Goal: Task Accomplishment & Management: Manage account settings

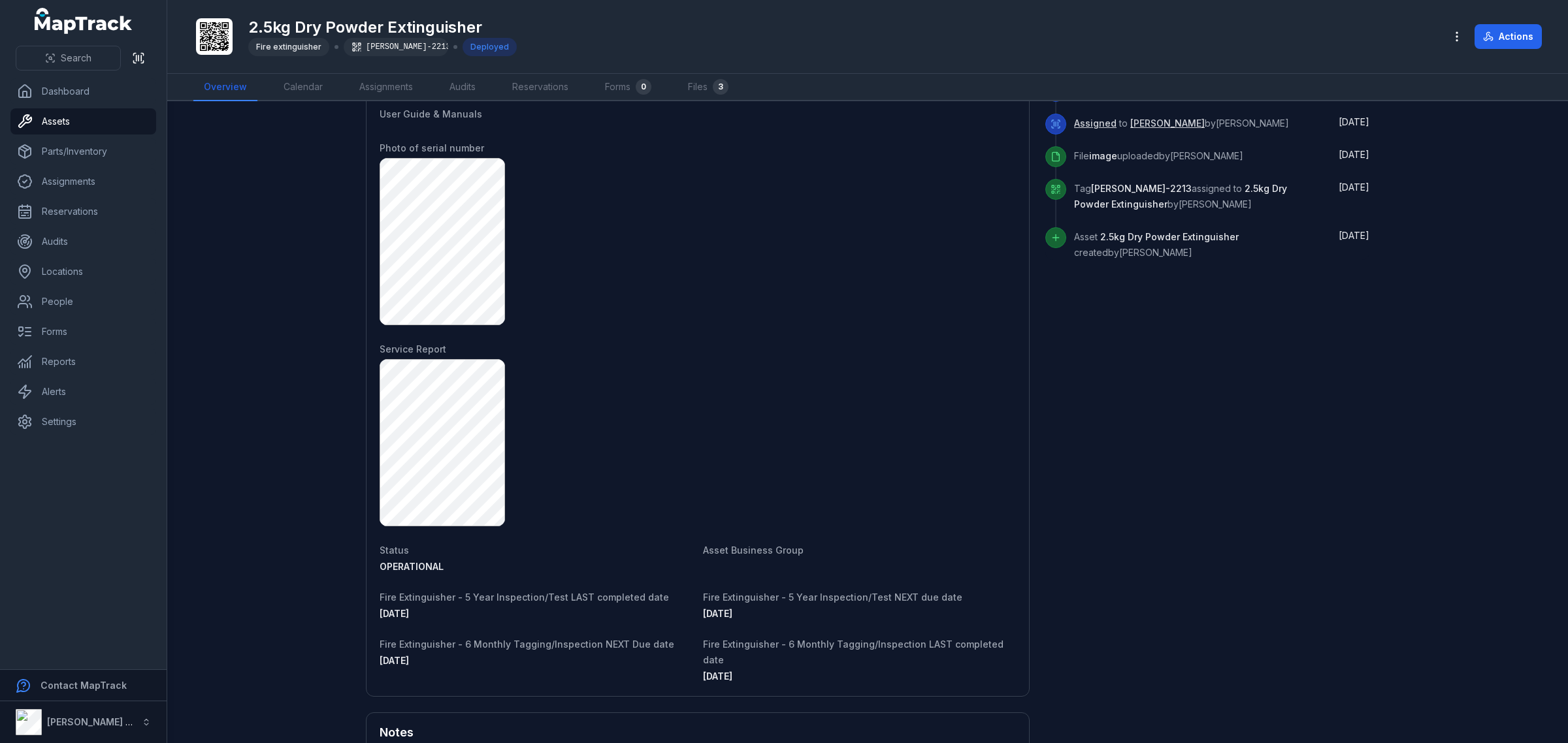
scroll to position [735, 0]
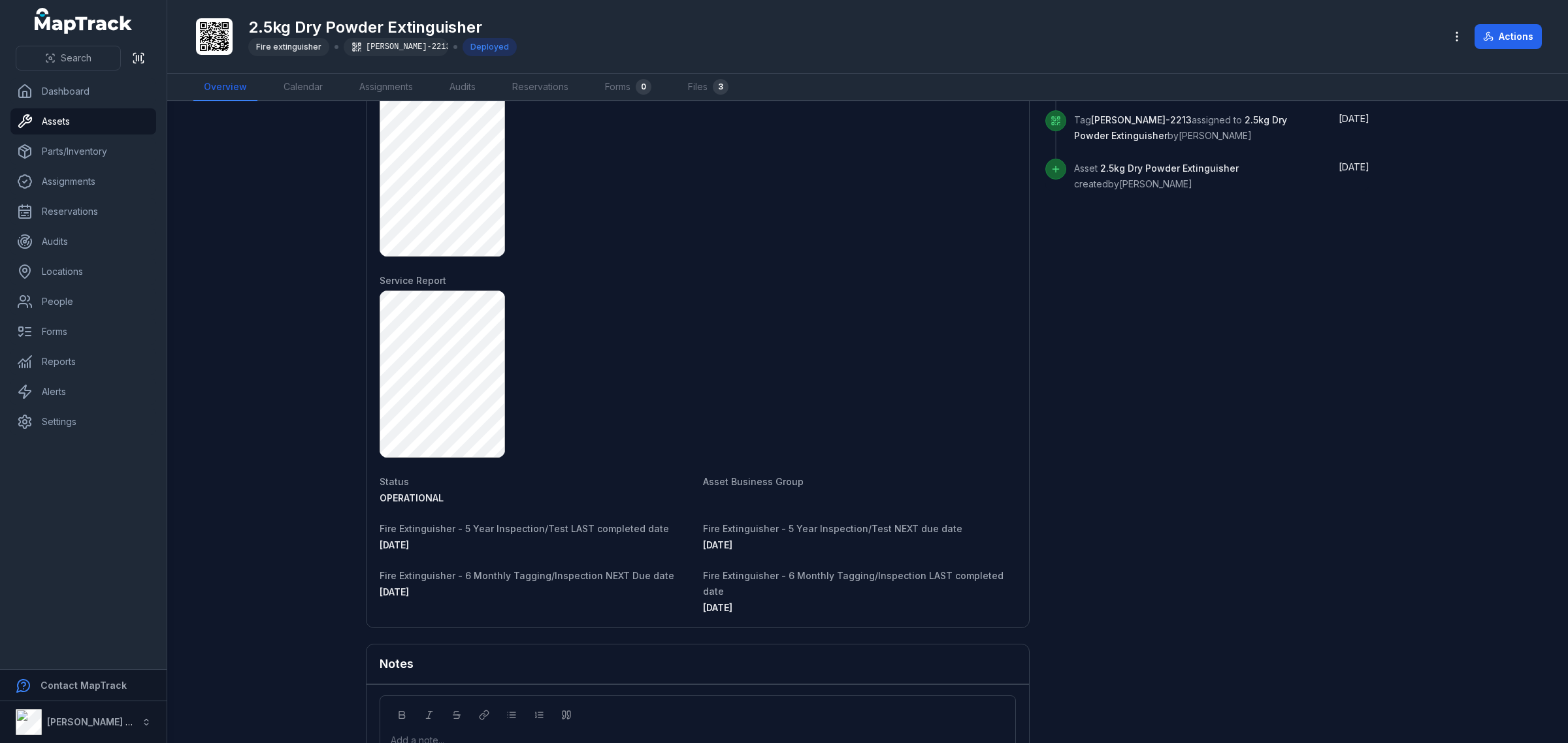
drag, startPoint x: 427, startPoint y: 546, endPoint x: 358, endPoint y: 544, distance: 69.0
click at [358, 544] on main "[STREET_ADDRESS] Location 1UB-6RG Mazda BT-50 Date [DATE] 4:19 pm Condition Pic…" at bounding box center [867, 422] width 1401 height 642
click at [437, 547] on div "[DATE]" at bounding box center [536, 545] width 313 height 13
click at [509, 549] on div "[DATE]" at bounding box center [536, 545] width 313 height 13
drag, startPoint x: 443, startPoint y: 549, endPoint x: 338, endPoint y: 539, distance: 105.5
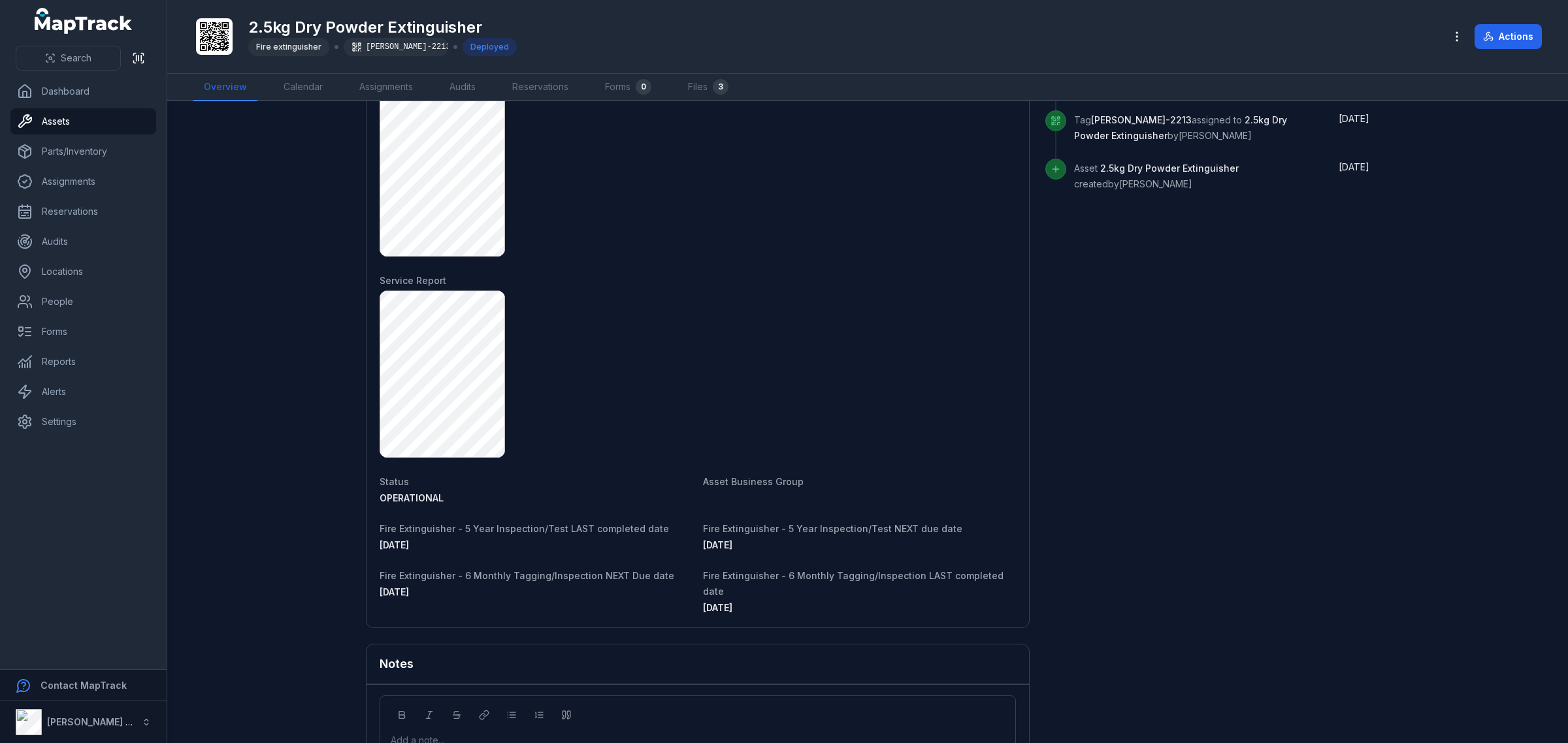
click at [338, 539] on main "[STREET_ADDRESS] Location 1UB-6RG Mazda BT-50 Date [DATE] 4:19 pm Condition Pic…" at bounding box center [867, 422] width 1401 height 642
click at [441, 542] on div "[DATE]" at bounding box center [536, 545] width 313 height 13
click at [403, 535] on dt "Fire Extinguisher - 5 Year Inspection/Test LAST completed date" at bounding box center [536, 528] width 313 height 15
click at [405, 546] on span "[DATE]" at bounding box center [394, 545] width 29 height 11
click at [1310, 583] on div "[STREET_ADDRESS] Location 1UB-6RG Mazda BT-50 Date [DATE] 4:19 pm Condition Pic…" at bounding box center [868, 109] width 1004 height 1454
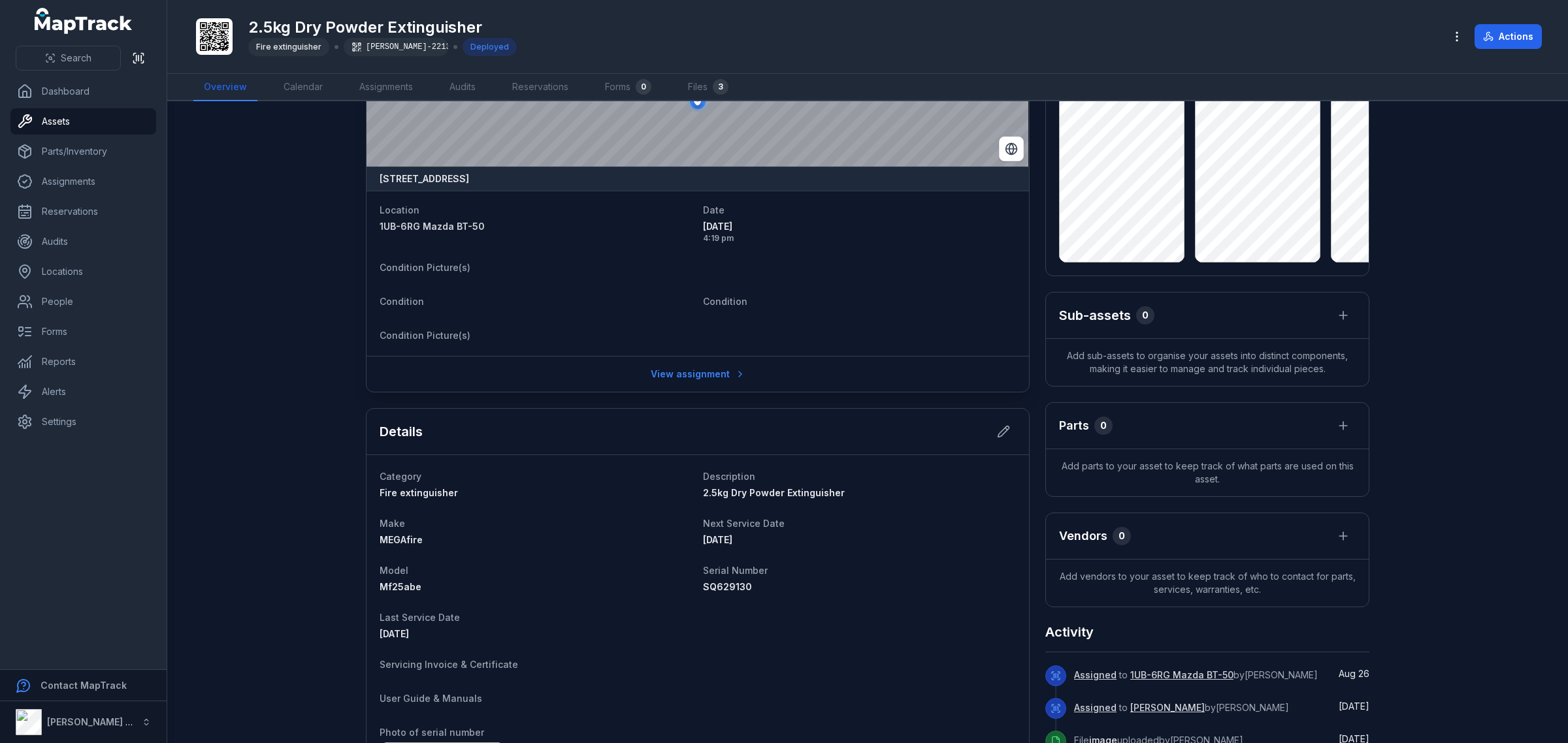
scroll to position [0, 0]
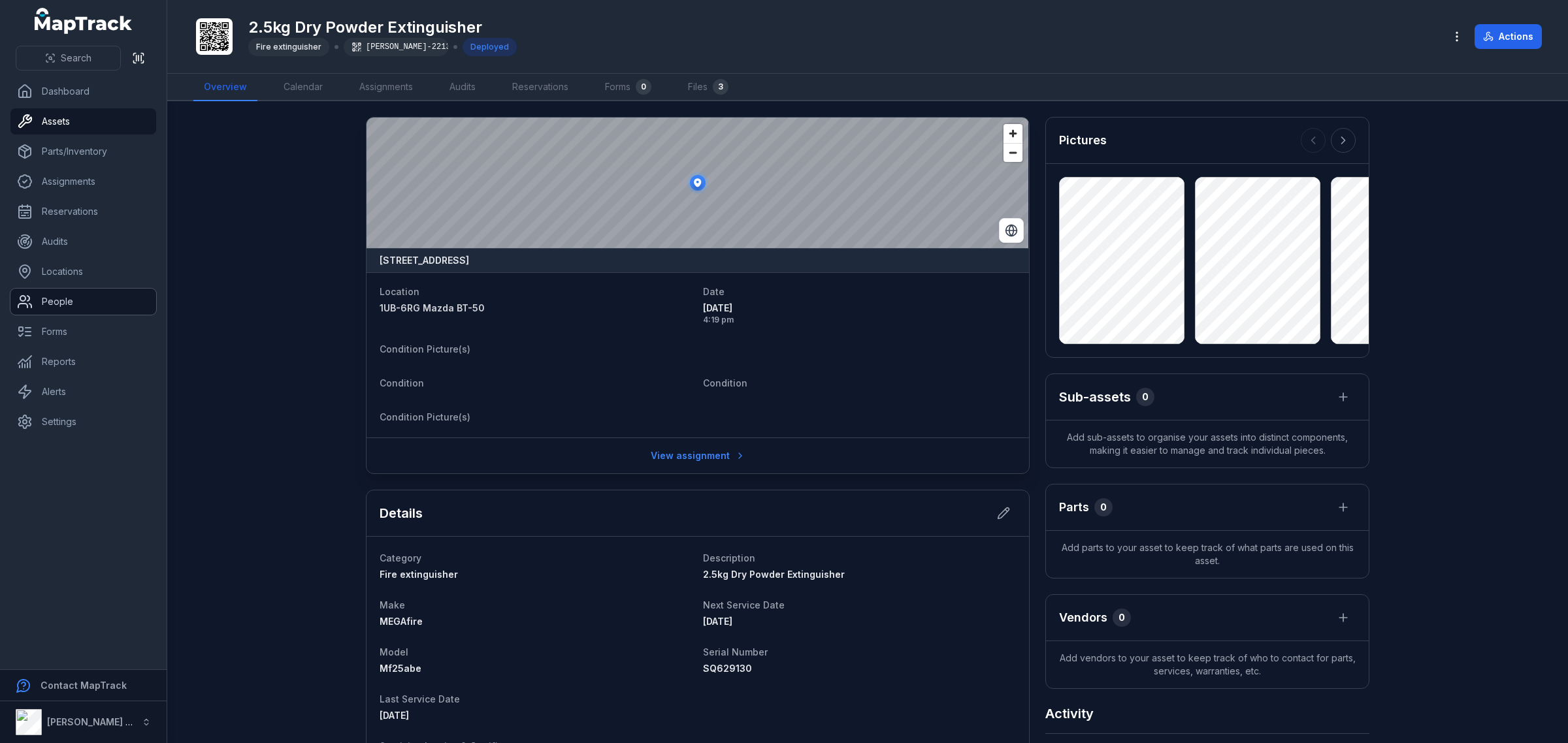
click at [70, 301] on link "People" at bounding box center [83, 301] width 146 height 26
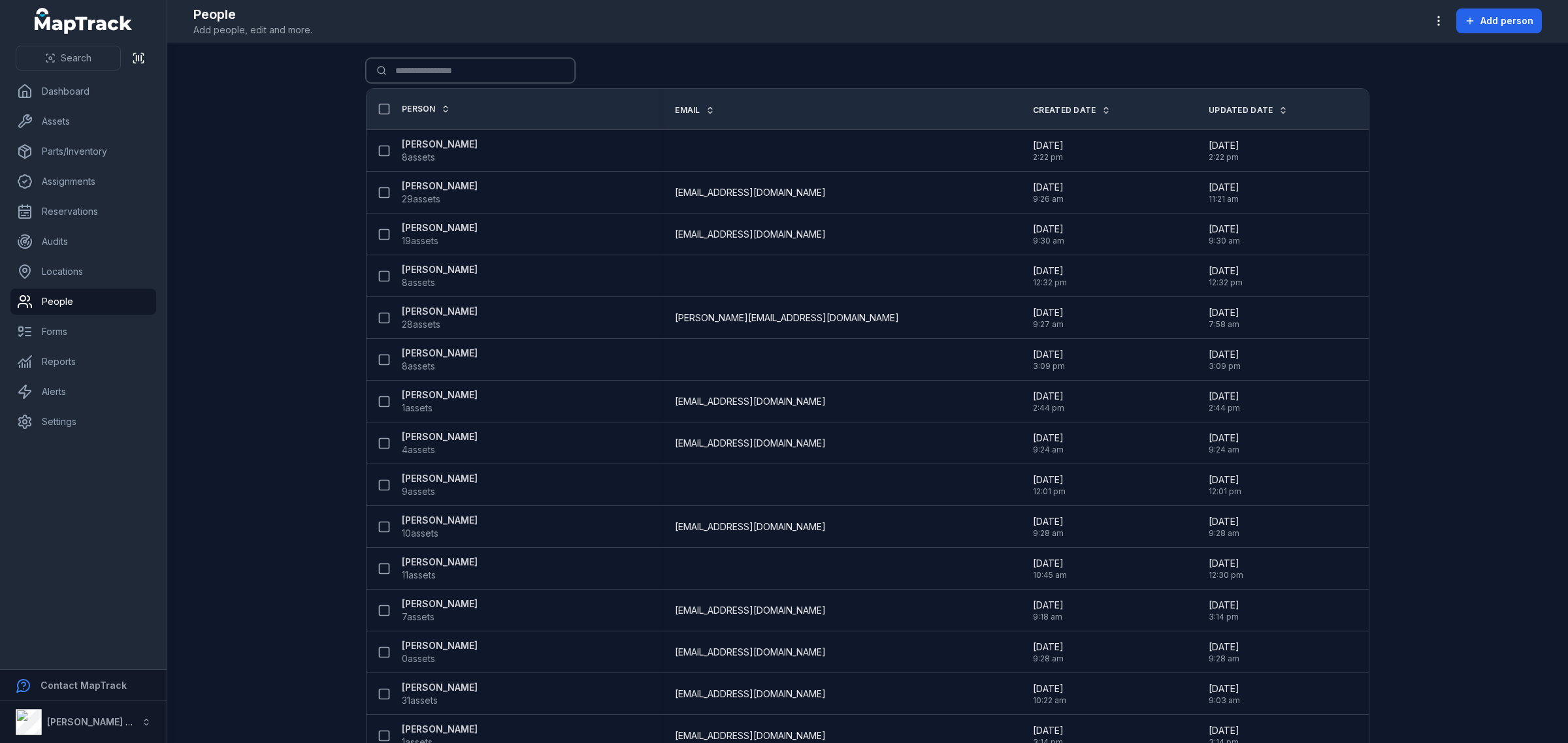
click at [470, 68] on input "Search for people" at bounding box center [470, 70] width 209 height 24
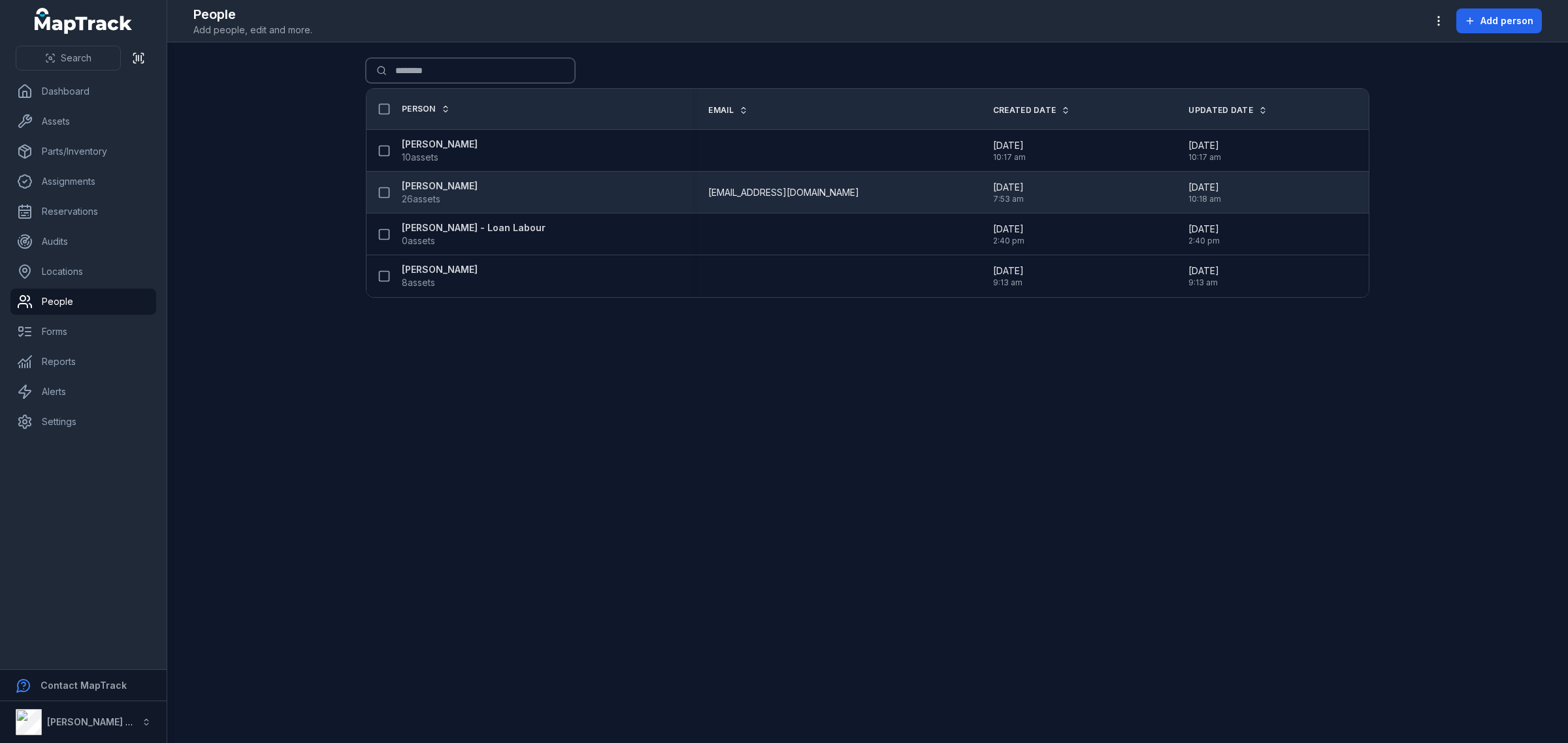
type input "********"
click at [437, 184] on strong "[PERSON_NAME]" at bounding box center [439, 186] width 76 height 13
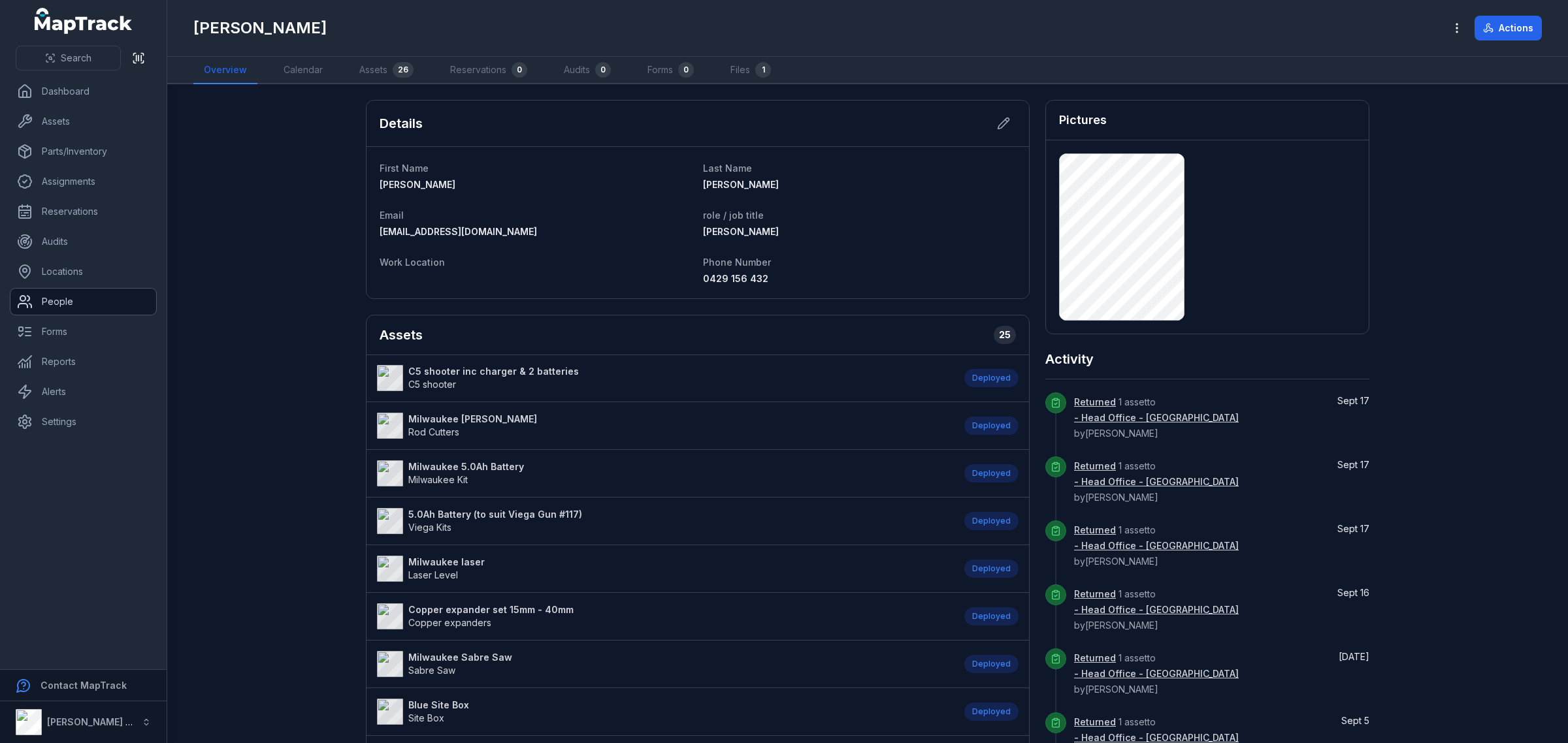
click at [51, 301] on link "People" at bounding box center [83, 301] width 146 height 26
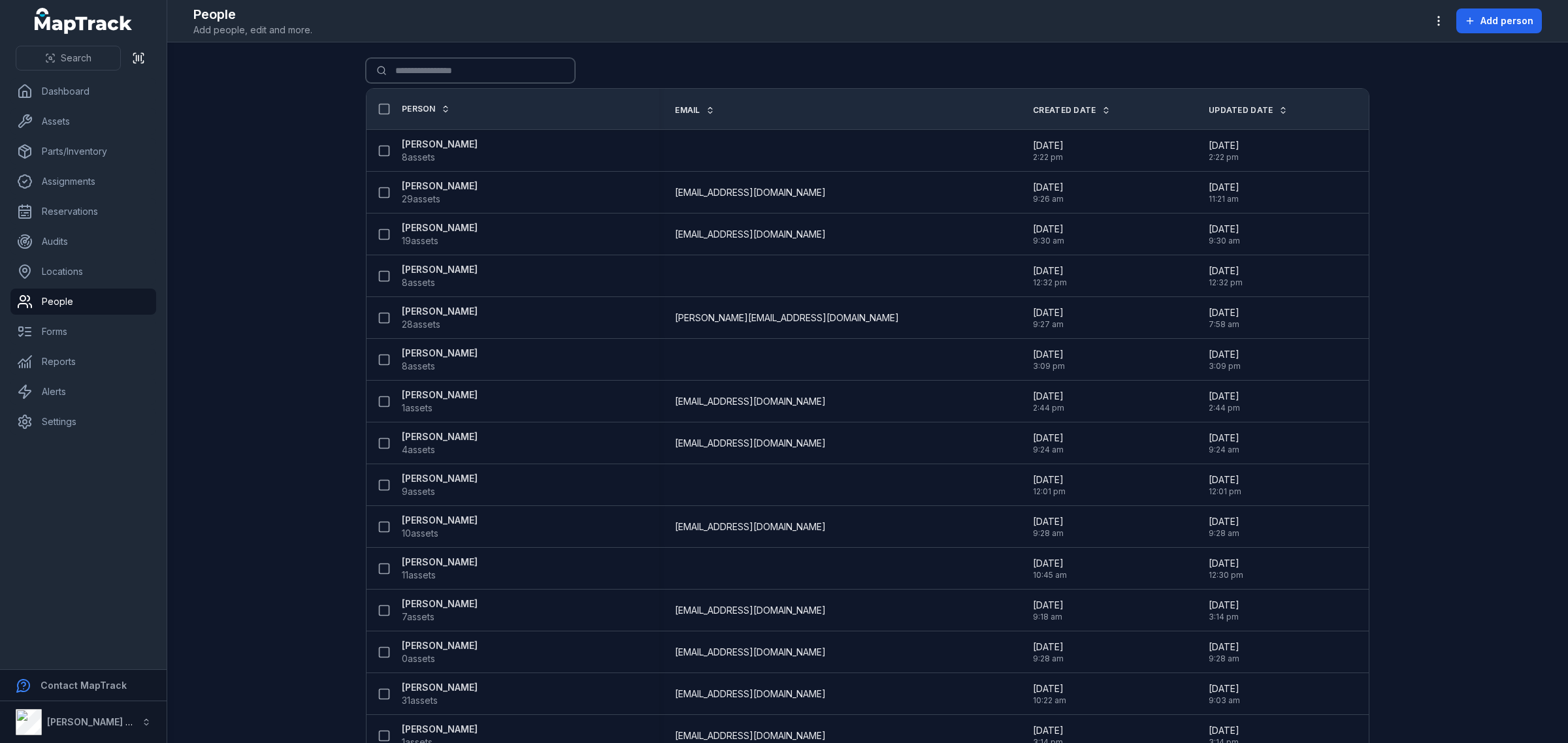
click at [420, 64] on input "Search for people" at bounding box center [470, 70] width 209 height 24
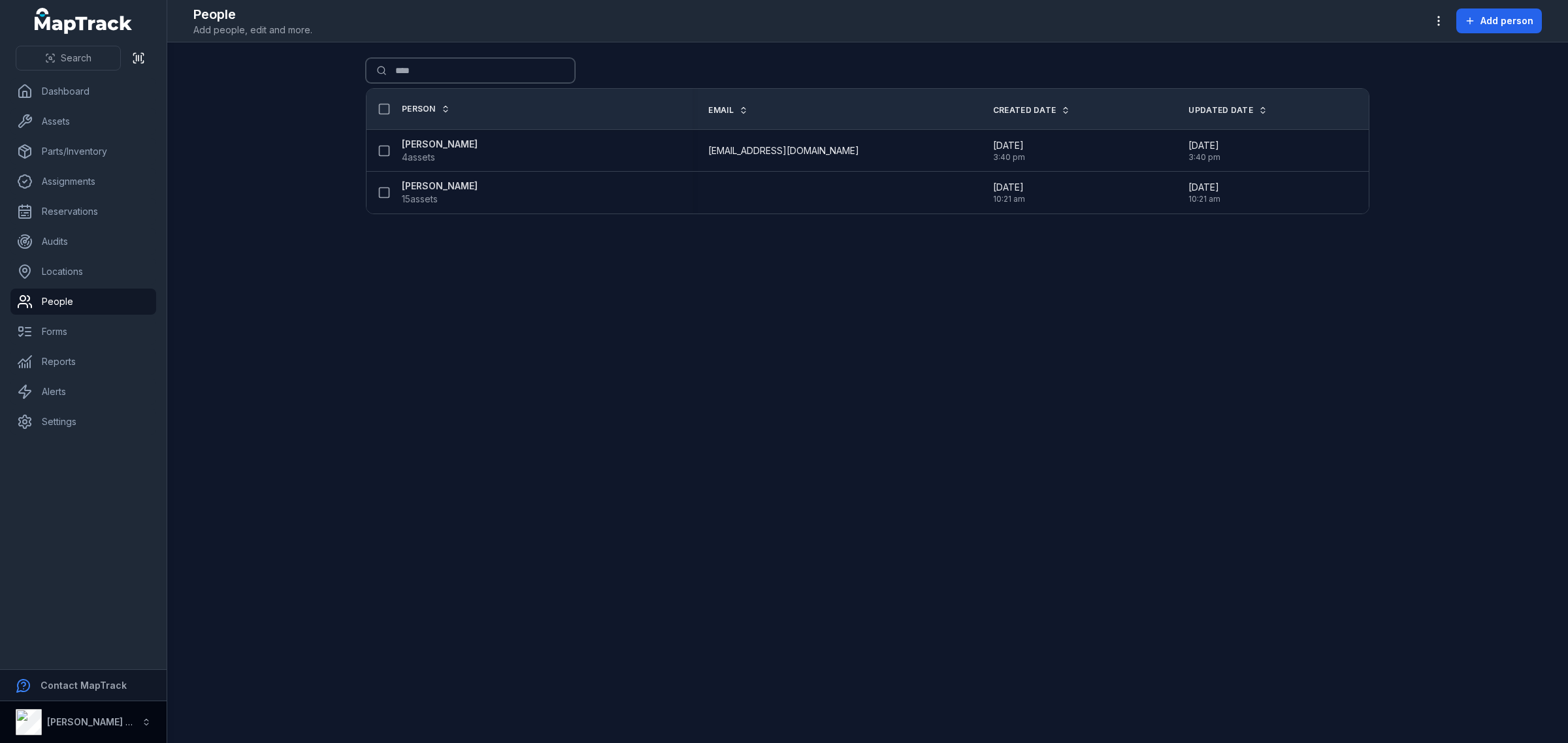
type input "****"
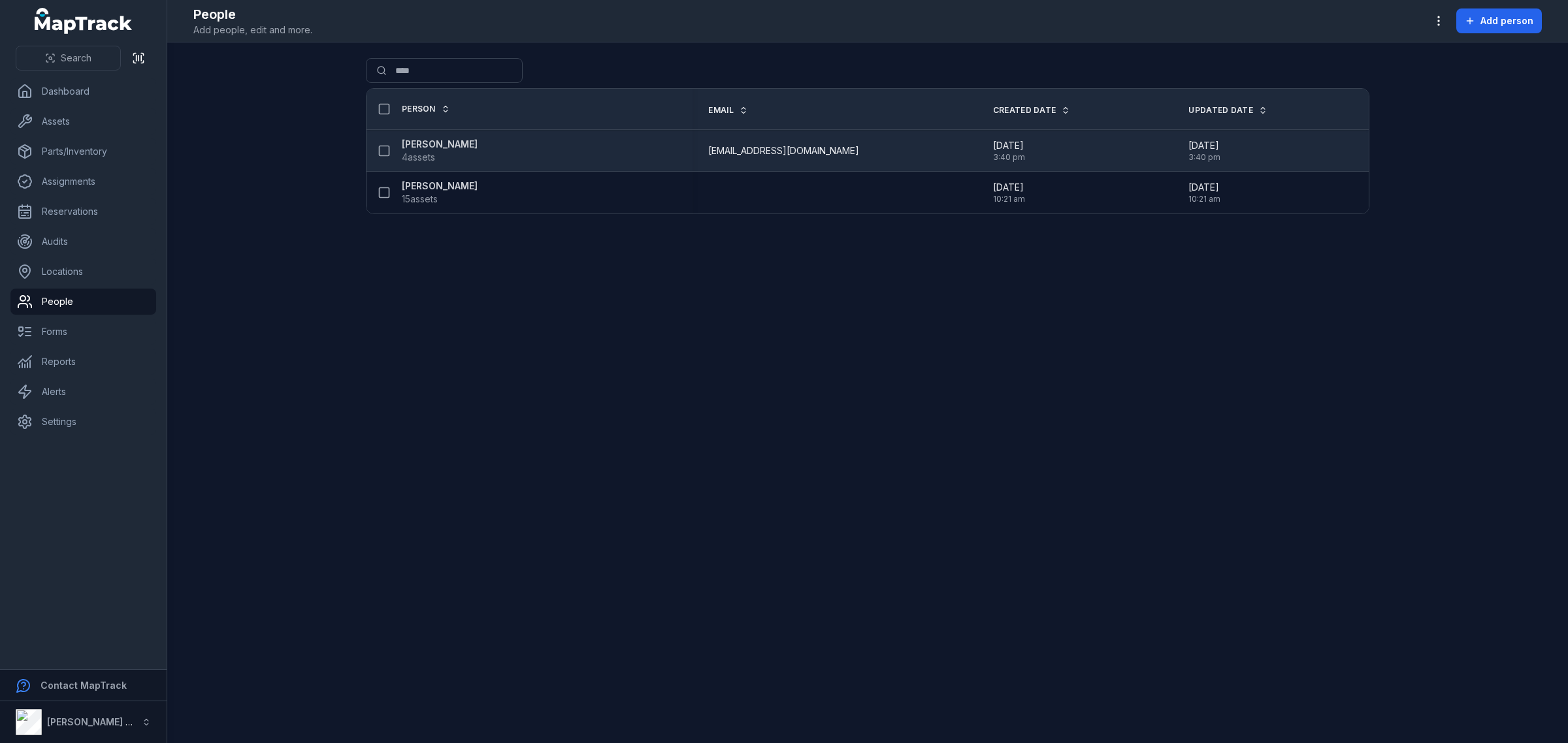
click at [455, 147] on strong "[PERSON_NAME]" at bounding box center [439, 144] width 76 height 13
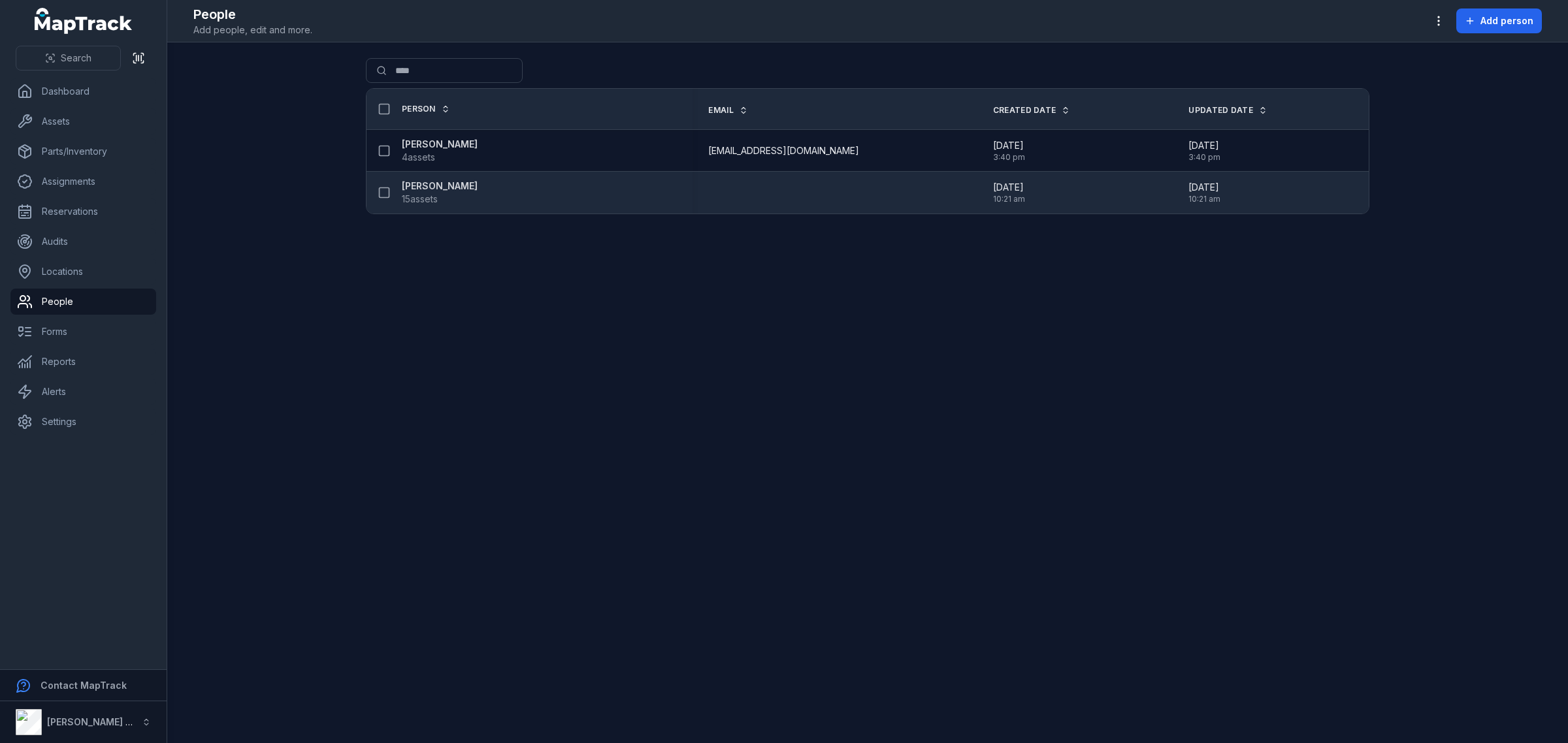
click at [431, 182] on strong "[PERSON_NAME]" at bounding box center [439, 186] width 76 height 13
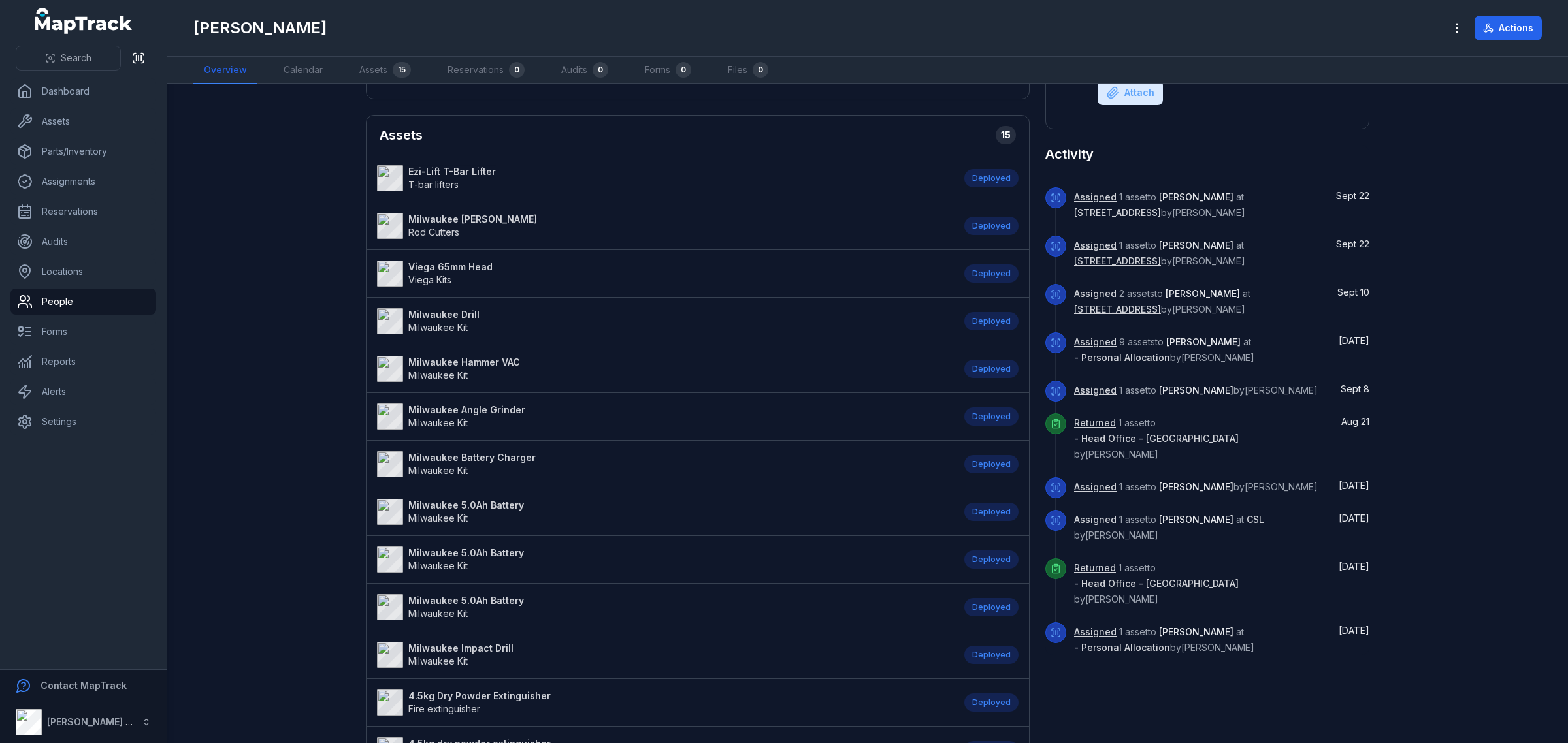
scroll to position [163, 0]
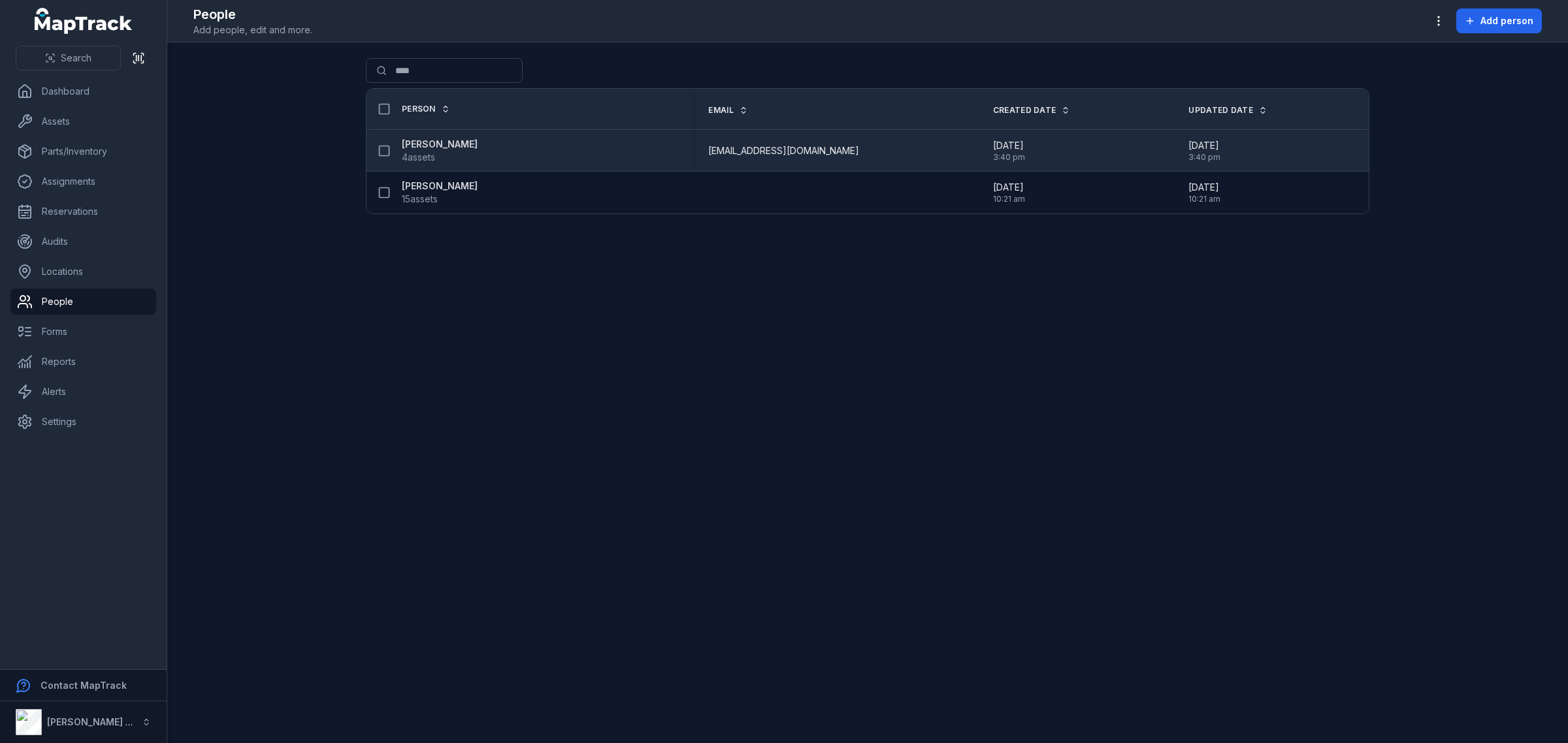
click at [442, 147] on strong "[PERSON_NAME]" at bounding box center [439, 144] width 76 height 13
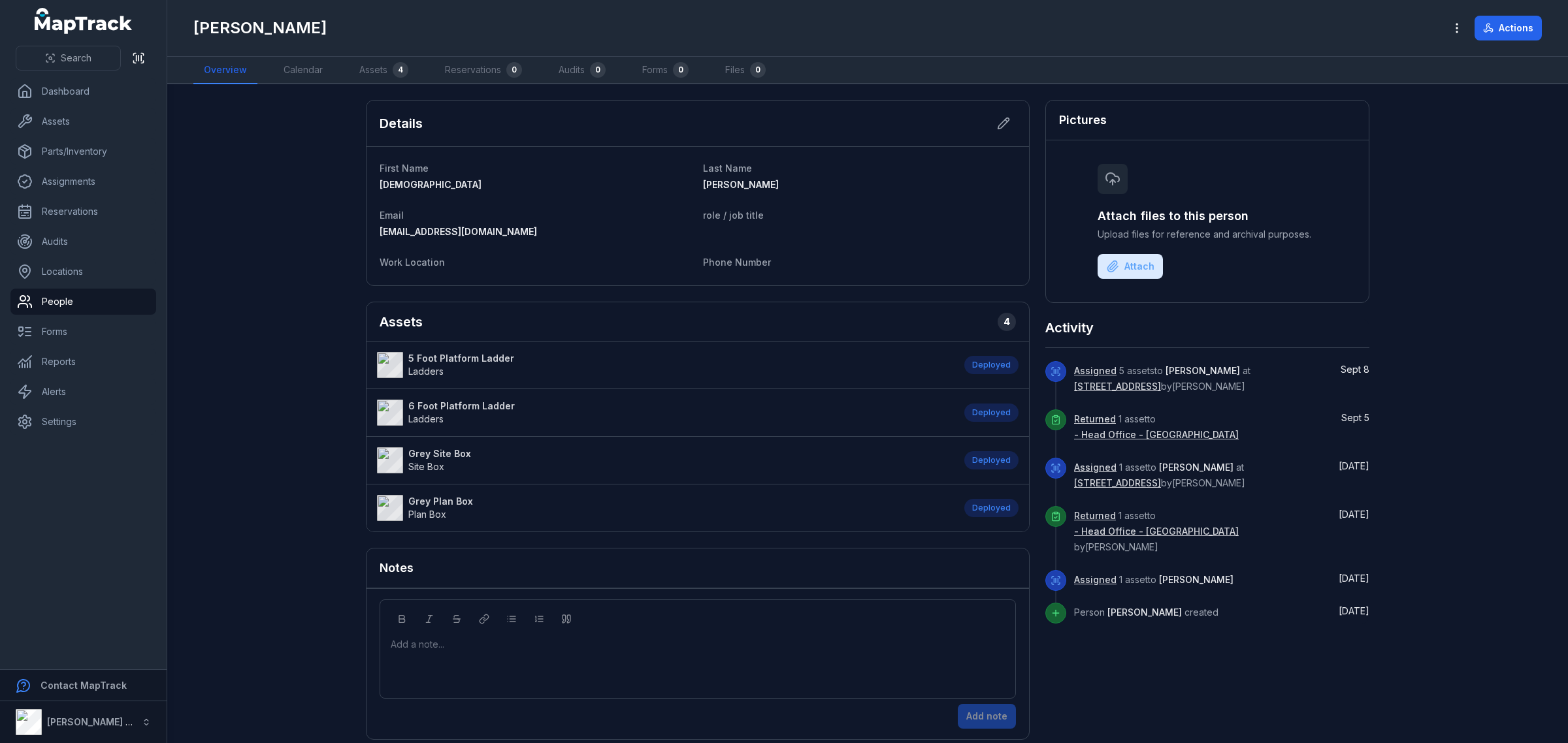
click at [425, 358] on strong "5 Foot Platform Ladder" at bounding box center [461, 358] width 106 height 13
click at [1510, 28] on button "Actions" at bounding box center [1509, 28] width 68 height 24
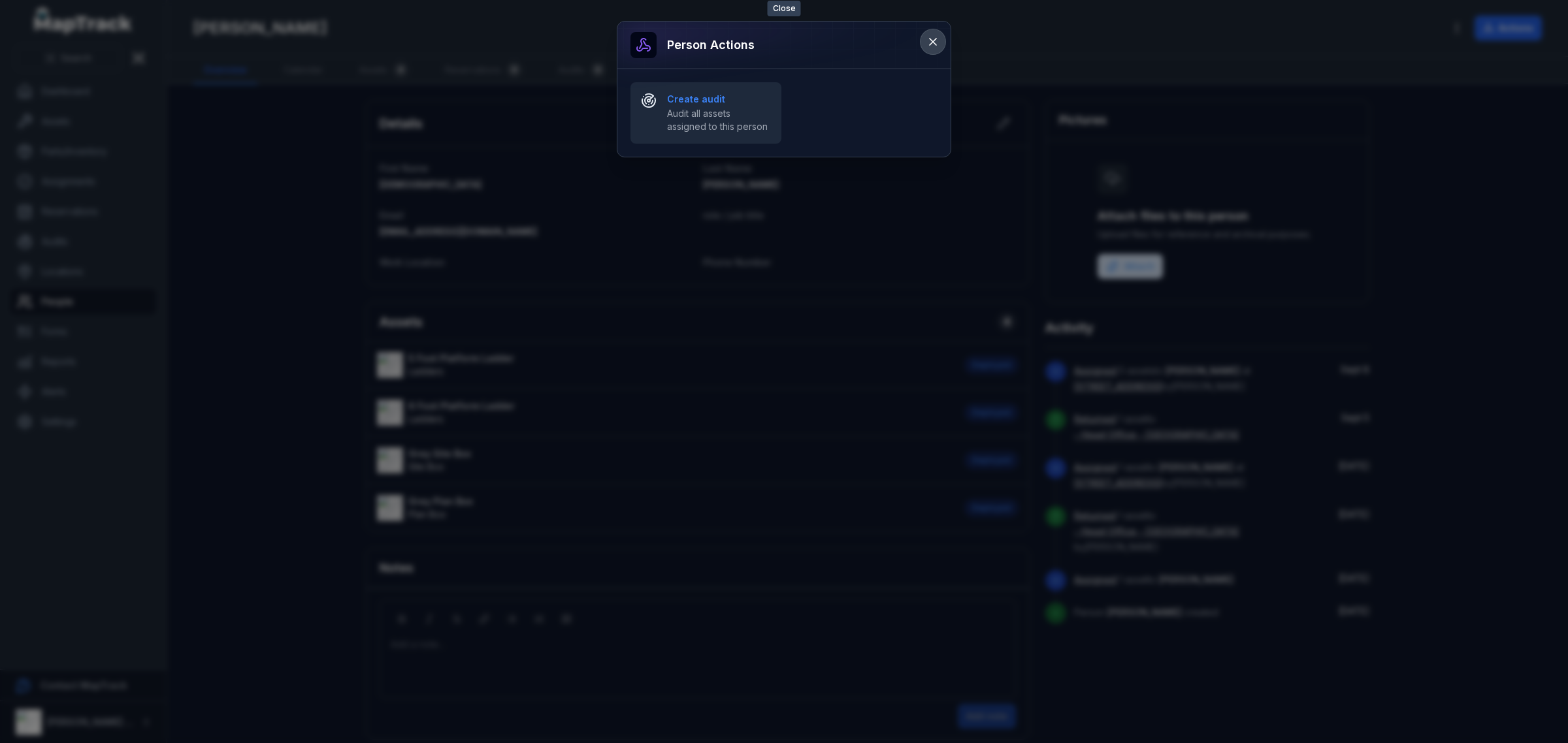
click at [928, 48] on icon at bounding box center [933, 42] width 13 height 13
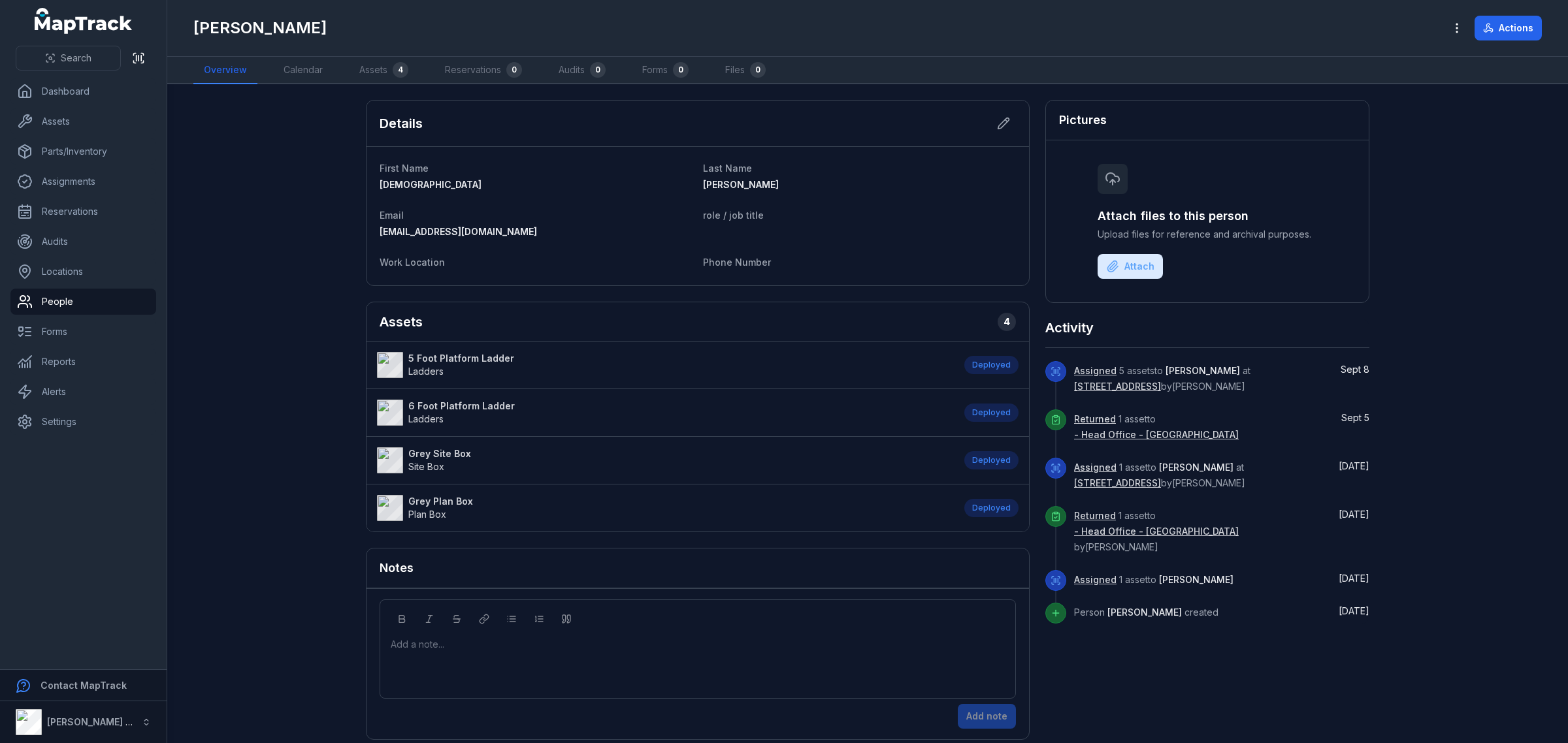
click at [467, 358] on strong "5 Foot Platform Ladder" at bounding box center [461, 358] width 106 height 13
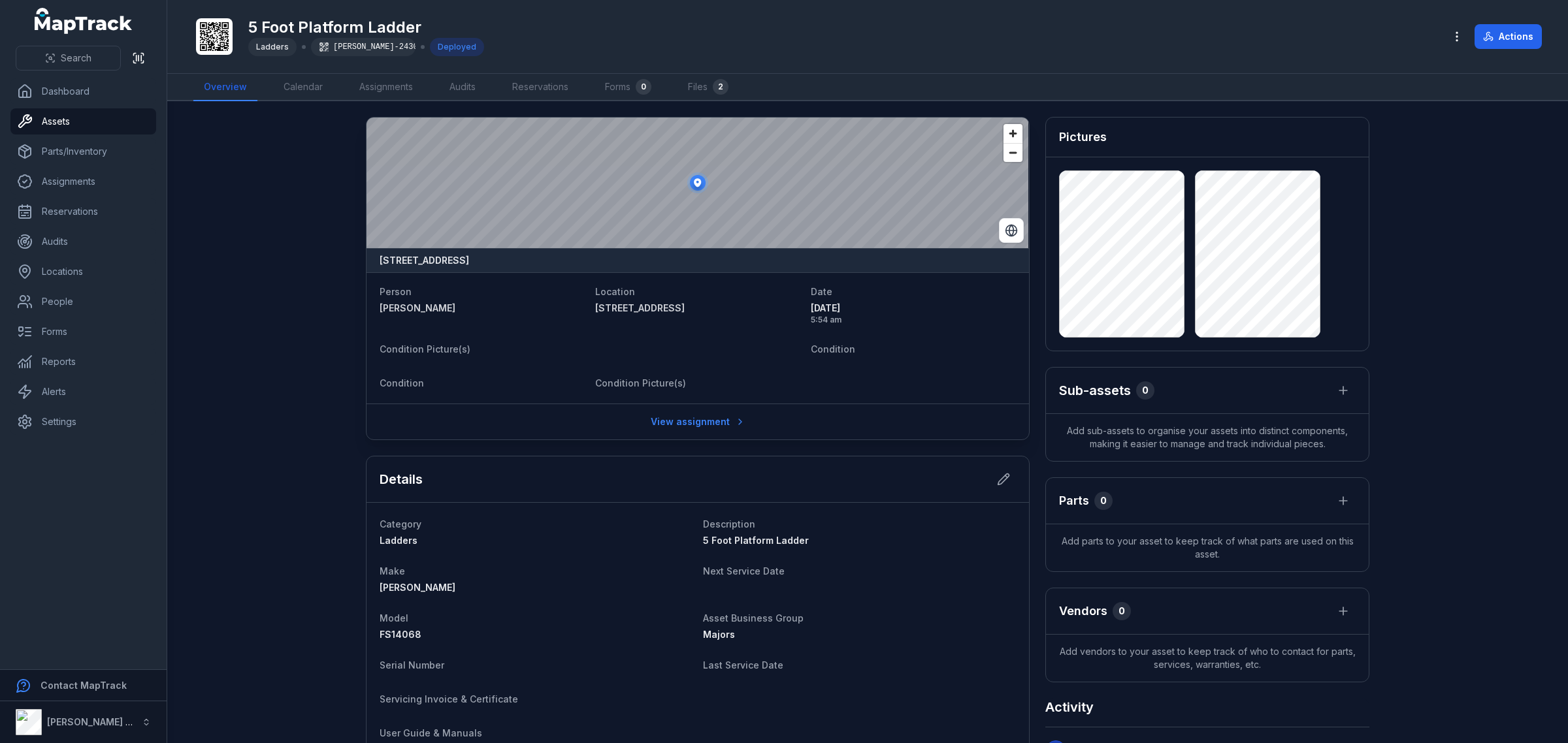
drag, startPoint x: 461, startPoint y: 358, endPoint x: 667, endPoint y: 328, distance: 208.2
click at [1519, 31] on button "Actions" at bounding box center [1509, 37] width 68 height 24
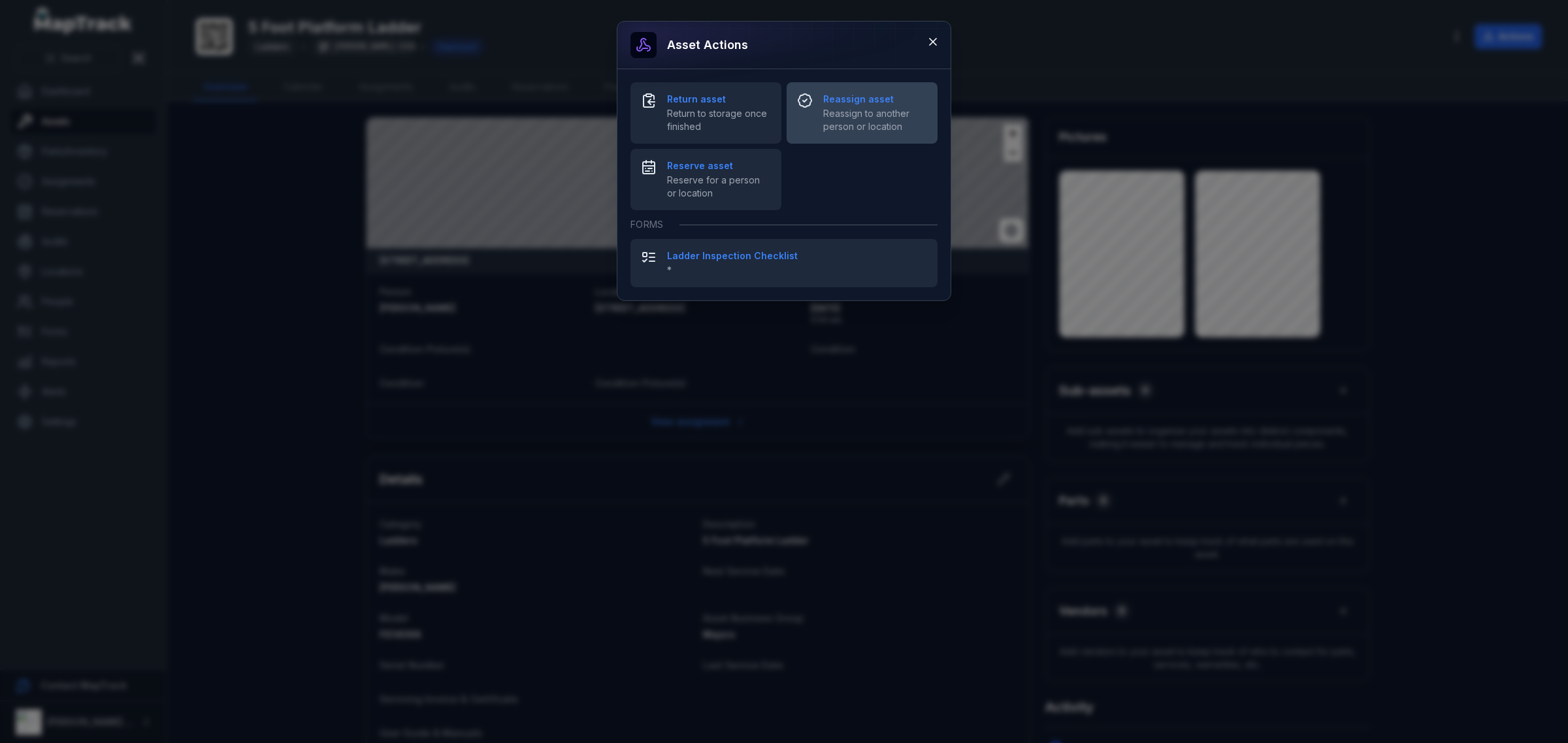
click at [871, 107] on span "Reassign to another person or location" at bounding box center [874, 120] width 104 height 26
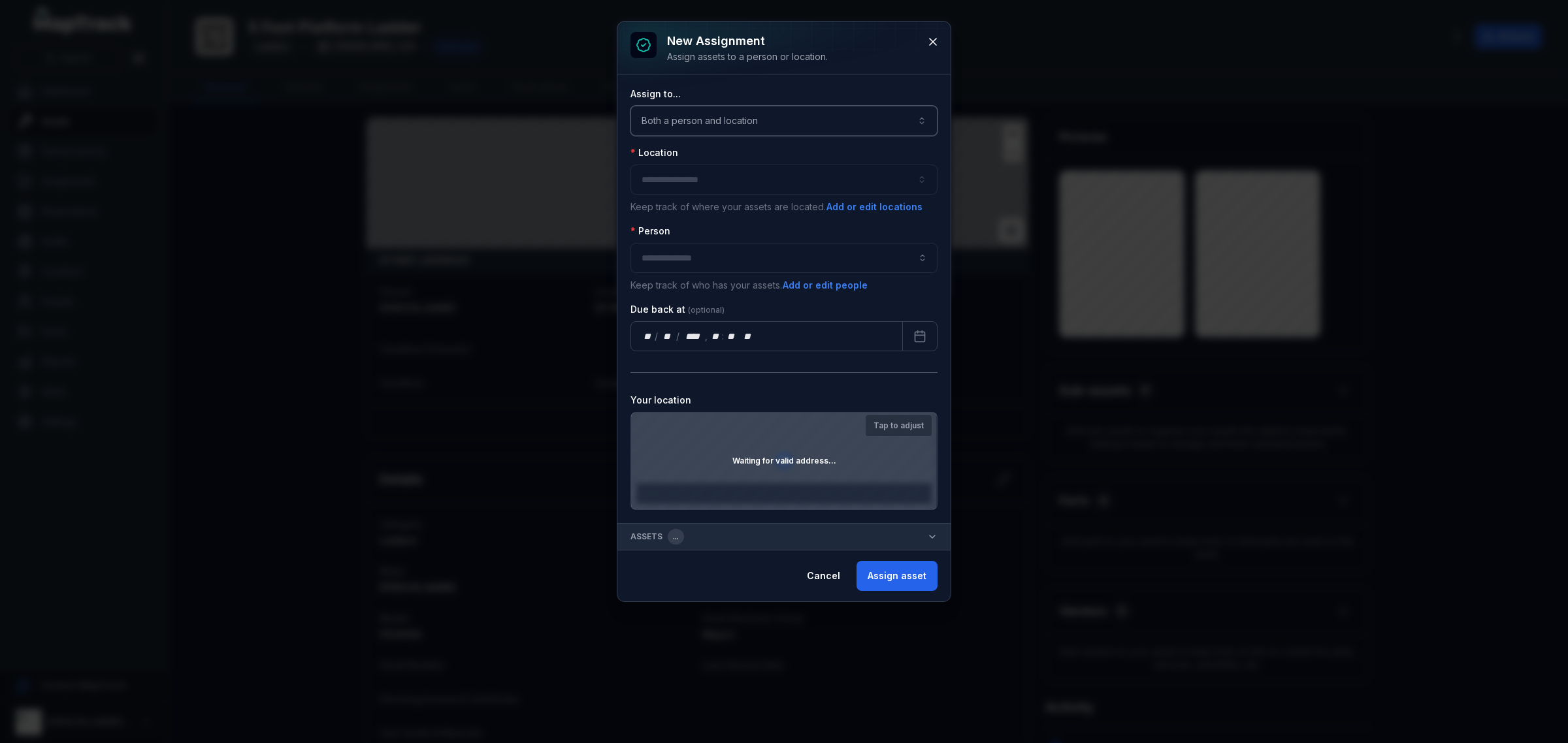
click at [765, 123] on button "Both a person and location ****" at bounding box center [784, 121] width 307 height 30
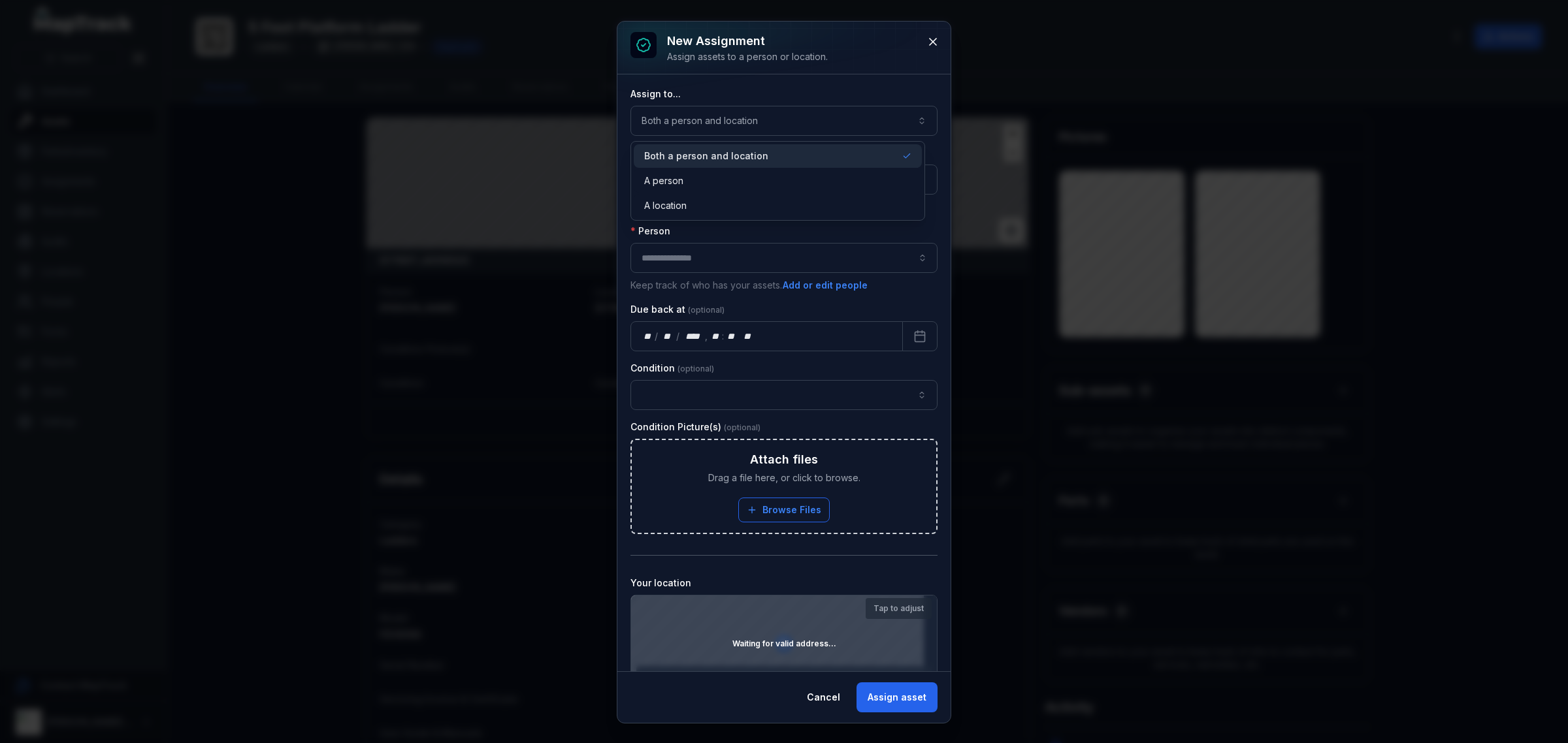
click at [925, 42] on div "New assignment Assign assets to a person or location. Assign to... Both a perso…" at bounding box center [784, 372] width 333 height 701
click at [935, 33] on button at bounding box center [933, 42] width 24 height 24
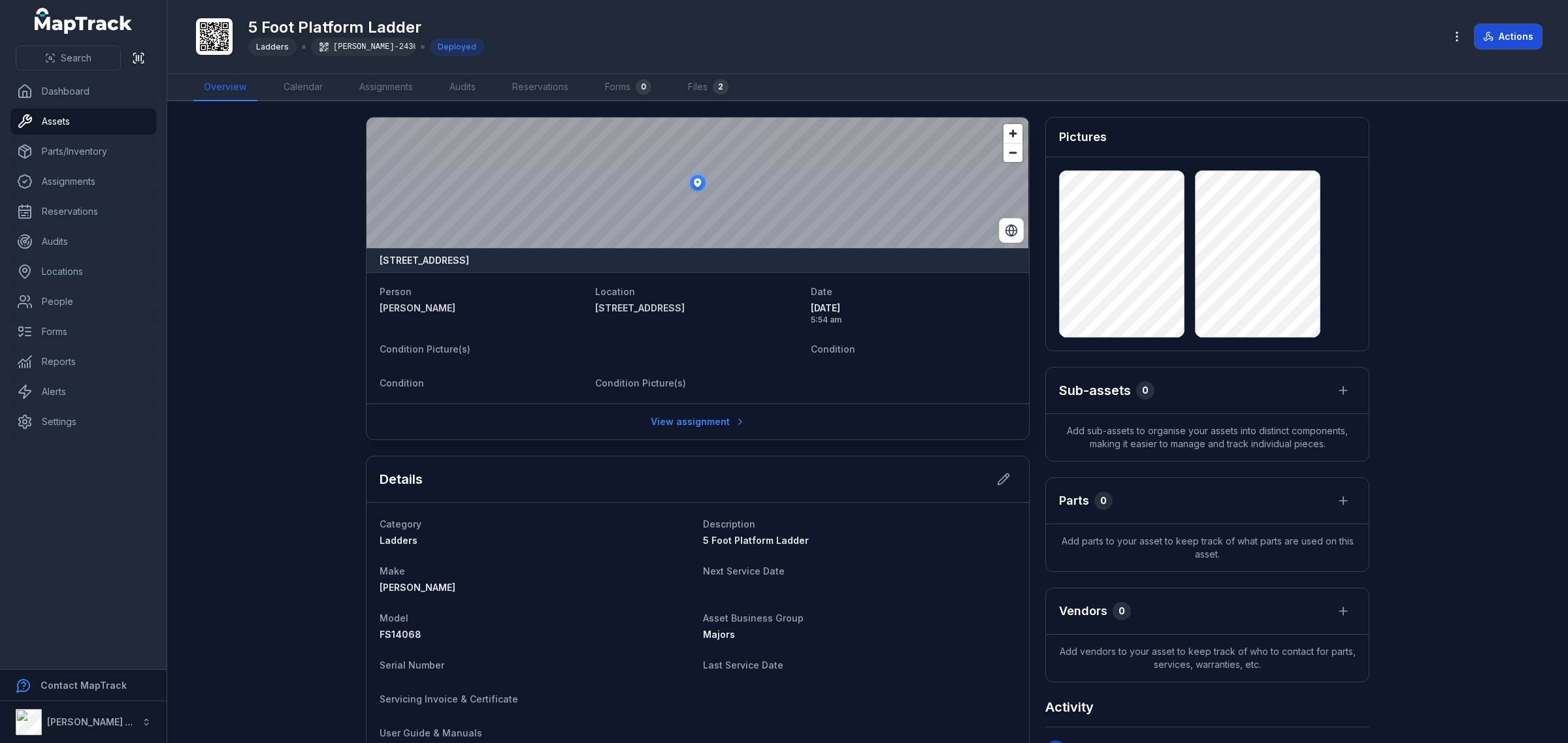
click at [1532, 46] on button "Actions" at bounding box center [1509, 37] width 68 height 24
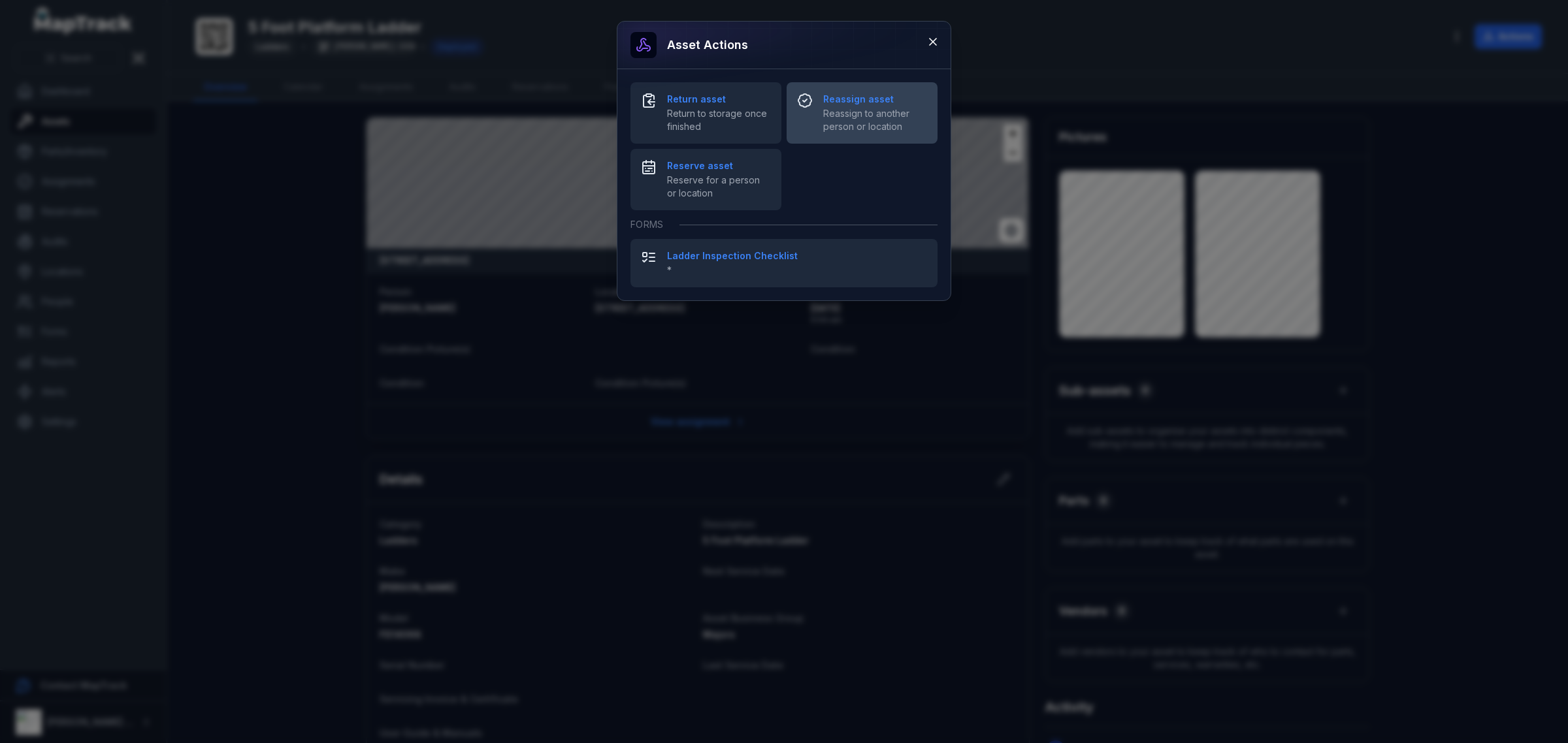
click at [841, 106] on div "Reassign asset Reassign to another person or location" at bounding box center [874, 113] width 104 height 41
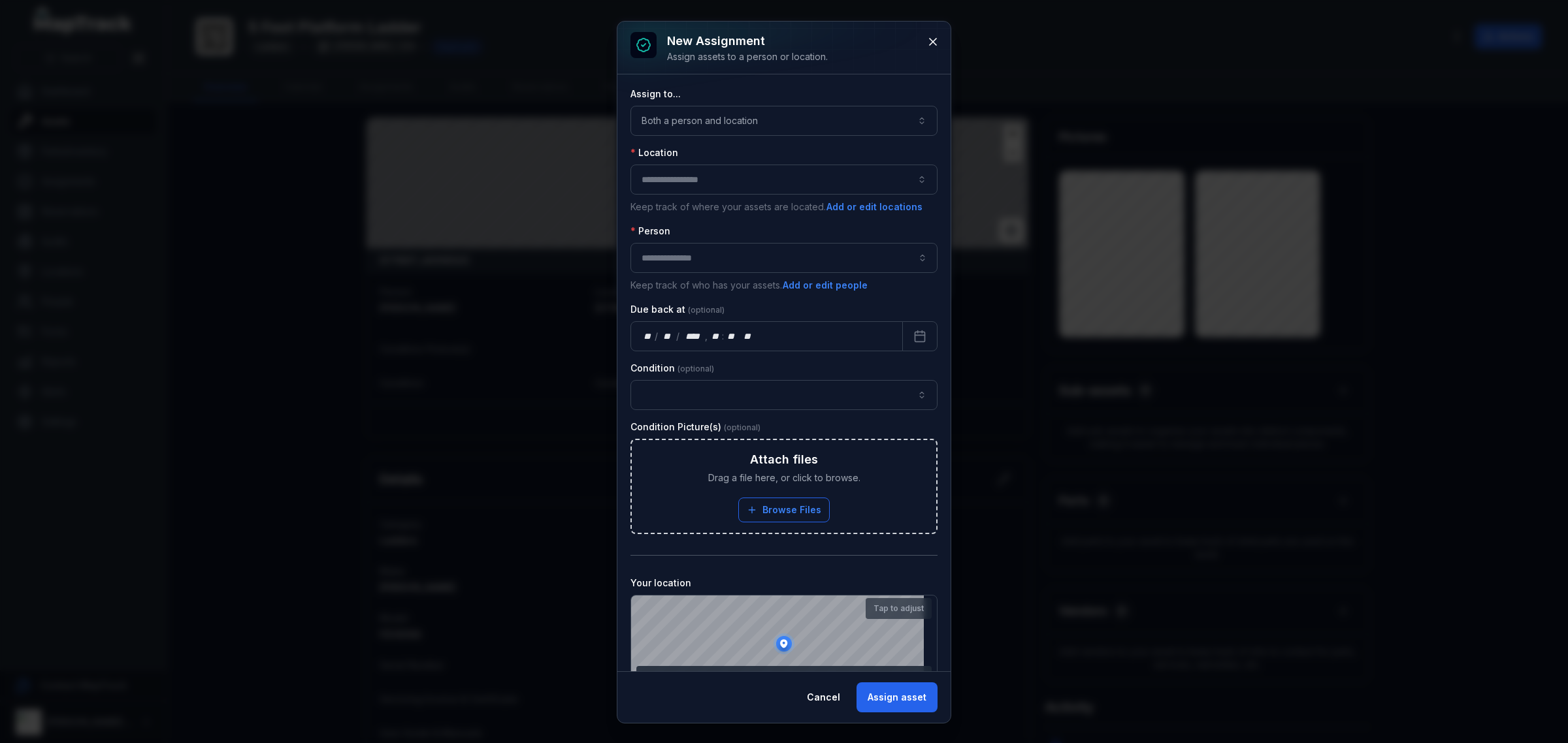
click at [735, 179] on button "button" at bounding box center [784, 179] width 307 height 30
type input "***"
click at [662, 219] on span "[STREET_ADDRESS]" at bounding box center [671, 216] width 61 height 13
type input "**********"
click at [694, 259] on input "assignment-add:person-label" at bounding box center [784, 257] width 307 height 30
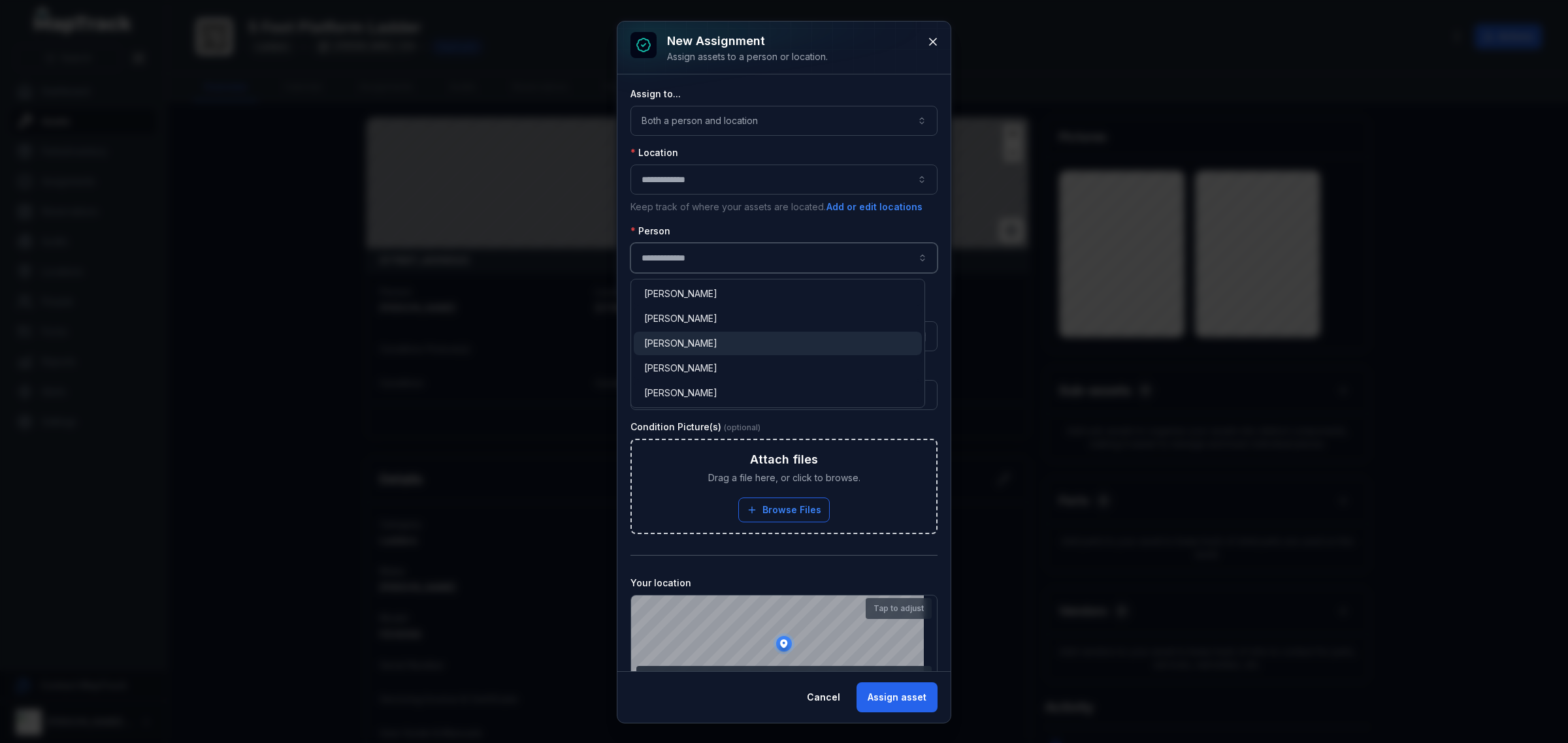
click at [709, 341] on div "[PERSON_NAME]" at bounding box center [778, 344] width 267 height 13
type input "**********"
click at [903, 697] on button "Assign asset" at bounding box center [896, 697] width 81 height 30
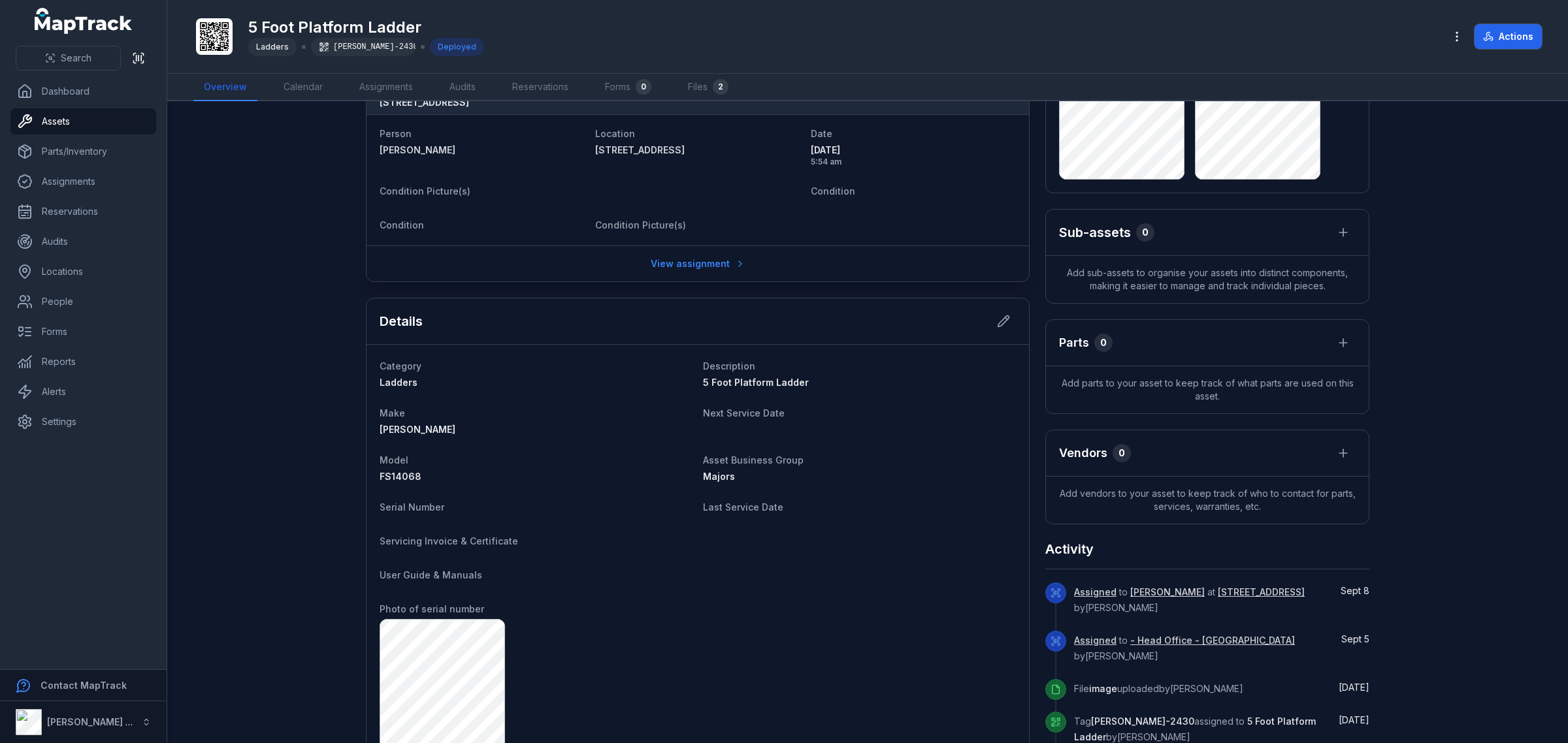
scroll to position [163, 0]
